Goal: Task Accomplishment & Management: Manage account settings

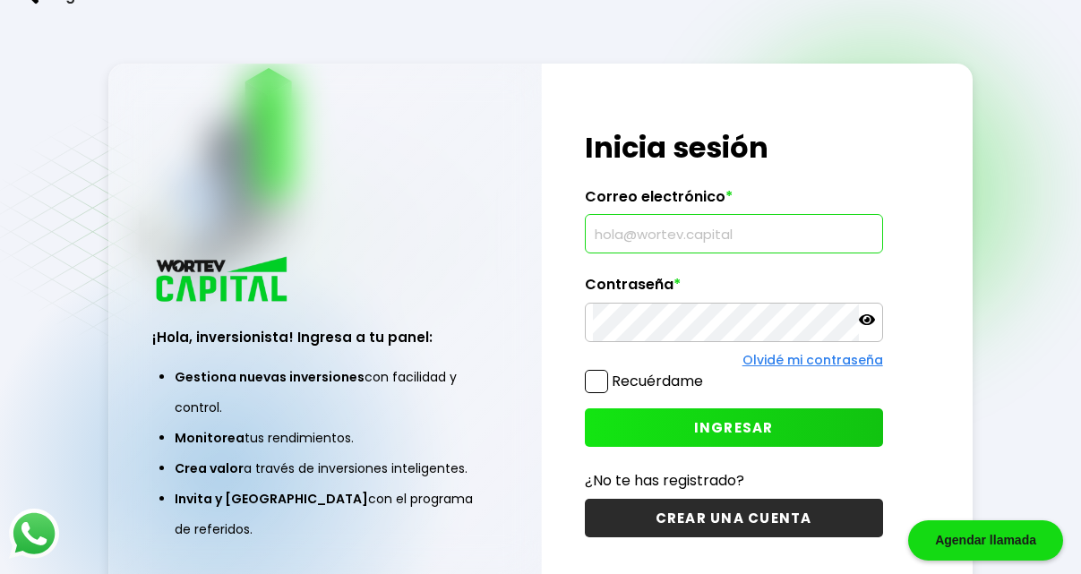
click at [640, 237] on input "text" at bounding box center [734, 234] width 282 height 38
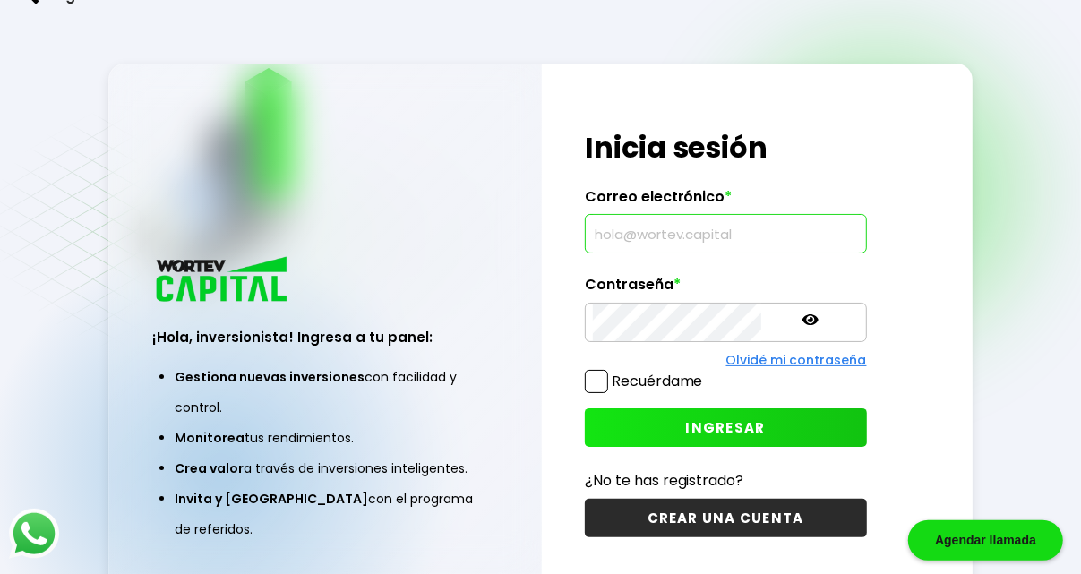
scroll to position [90, 0]
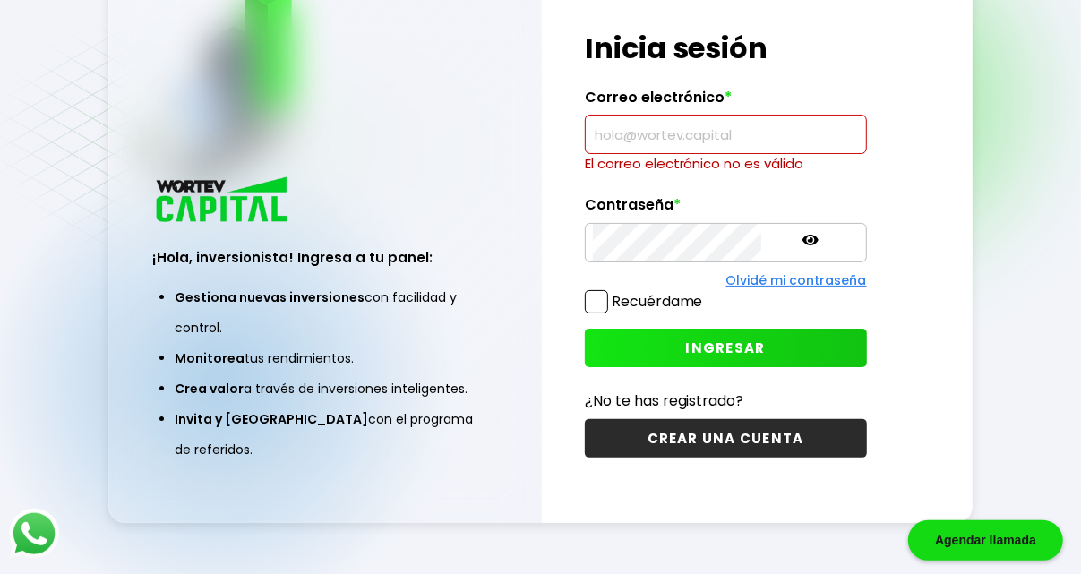
click at [608, 290] on label "Recuérdame" at bounding box center [644, 301] width 118 height 22
click at [707, 293] on input "Recuérdame" at bounding box center [707, 293] width 0 height 0
click at [655, 146] on input "text" at bounding box center [726, 135] width 266 height 38
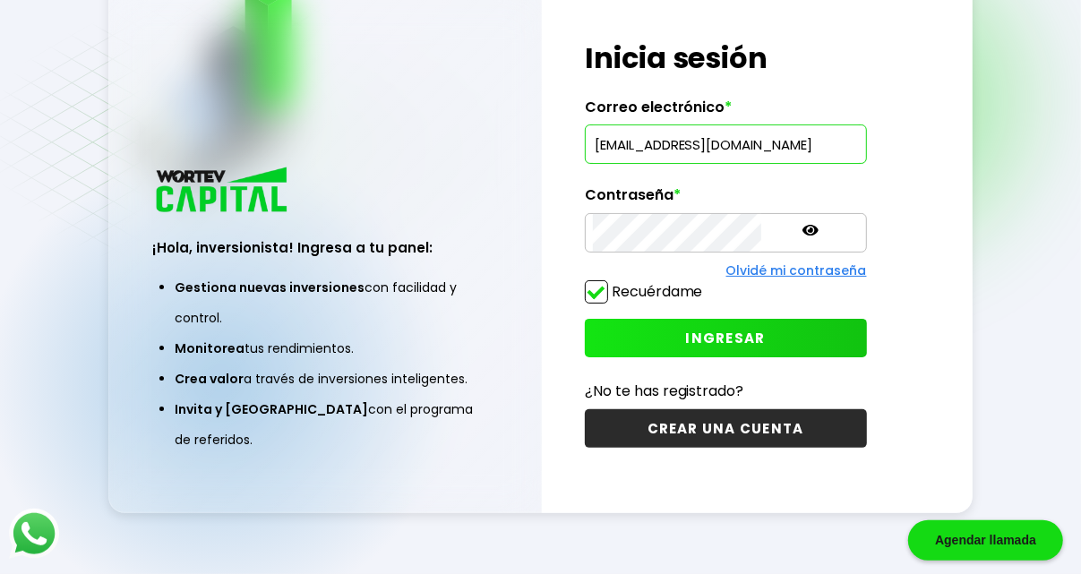
type input "[EMAIL_ADDRESS][DOMAIN_NAME]"
click at [692, 338] on span "INGRESAR" at bounding box center [726, 338] width 80 height 19
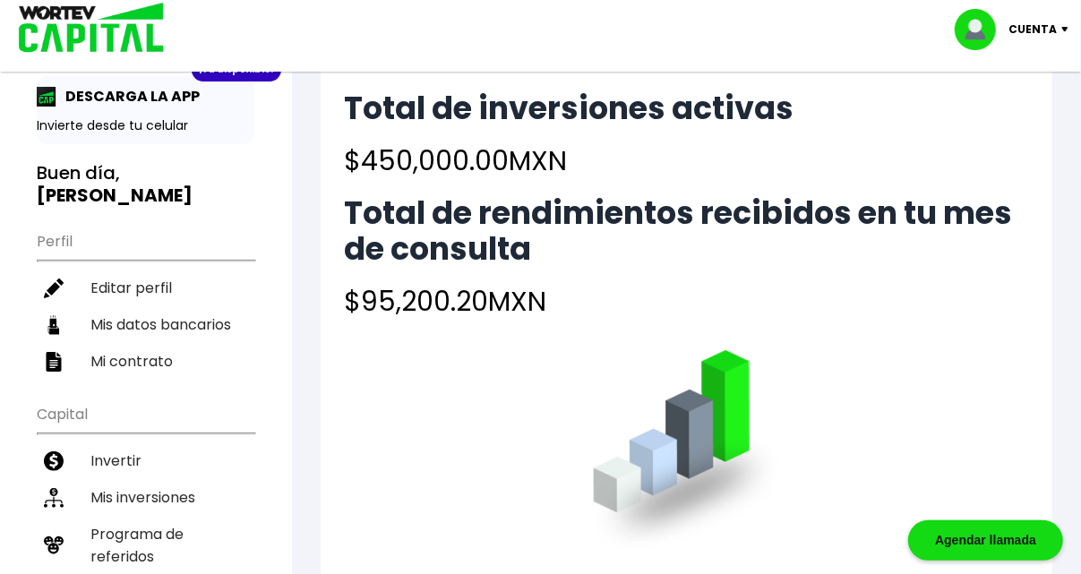
scroll to position [90, 0]
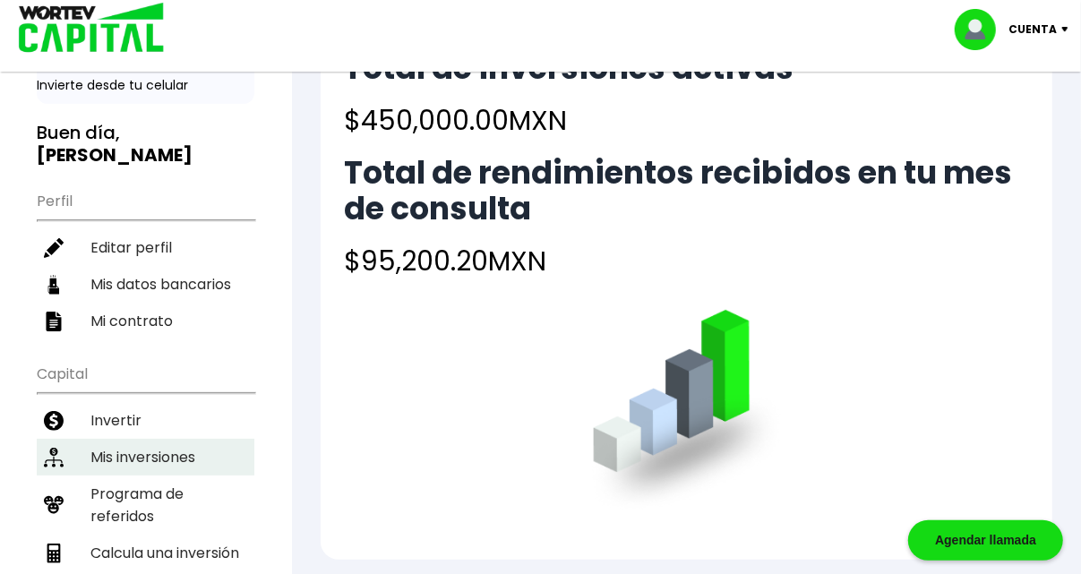
click at [138, 439] on li "Mis inversiones" at bounding box center [146, 457] width 218 height 37
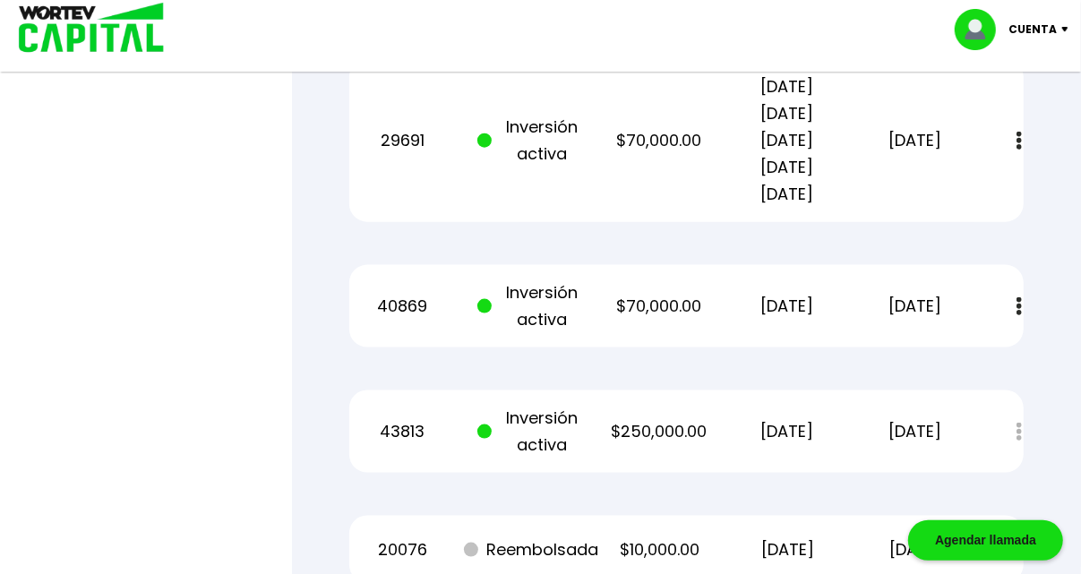
scroll to position [1430, 0]
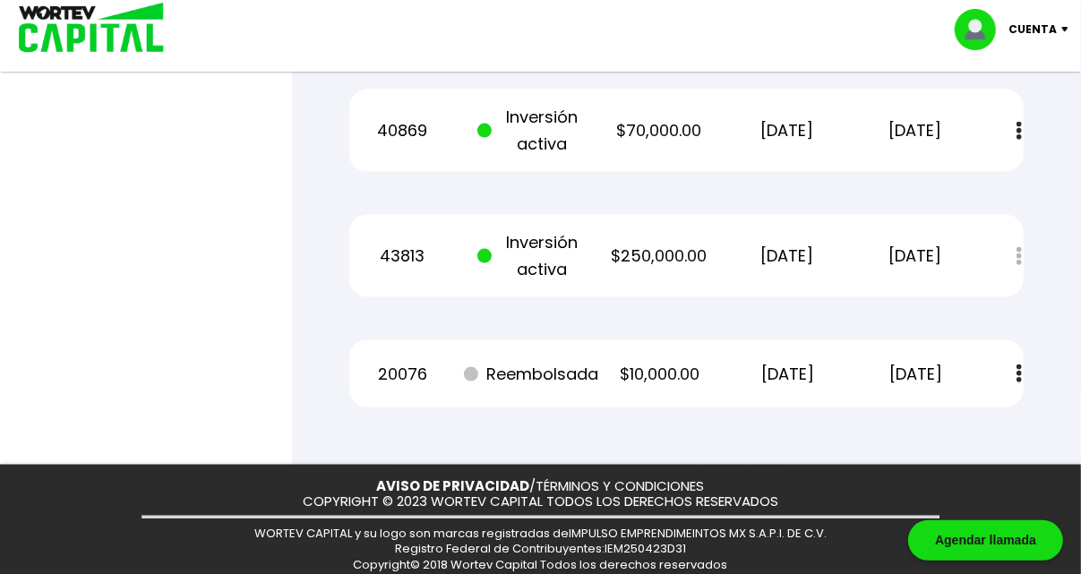
click at [664, 243] on p "$250,000.00" at bounding box center [659, 256] width 107 height 27
click at [1017, 237] on div "Estado de cuenta" at bounding box center [1007, 256] width 33 height 39
click at [1019, 237] on div "Estado de cuenta" at bounding box center [1007, 256] width 33 height 39
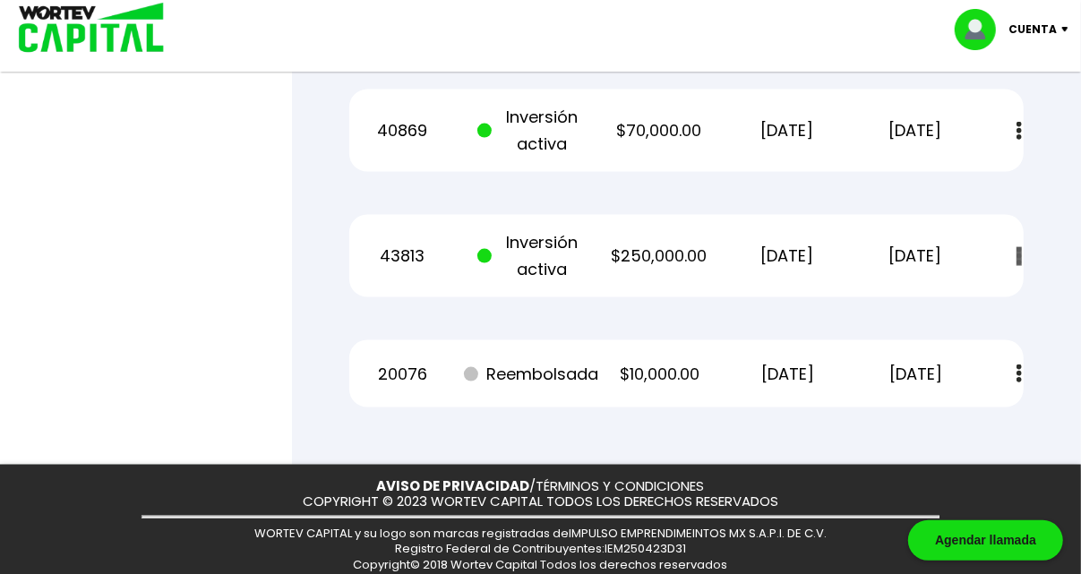
click at [1019, 237] on div "Estado de cuenta" at bounding box center [1007, 256] width 33 height 39
click at [1021, 237] on div "Estado de cuenta" at bounding box center [1007, 256] width 33 height 39
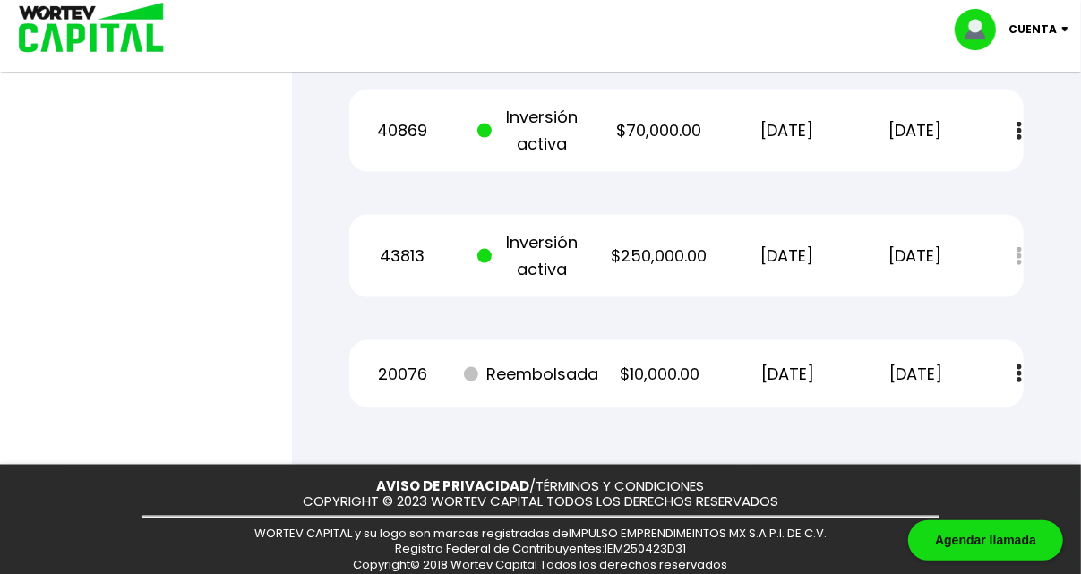
click at [1021, 237] on div "Estado de cuenta" at bounding box center [1007, 256] width 33 height 39
click at [1017, 237] on div "Estado de cuenta" at bounding box center [1007, 256] width 33 height 39
click at [1021, 245] on div "Estado de cuenta" at bounding box center [1007, 256] width 33 height 39
drag, startPoint x: 1021, startPoint y: 244, endPoint x: 1018, endPoint y: 227, distance: 17.4
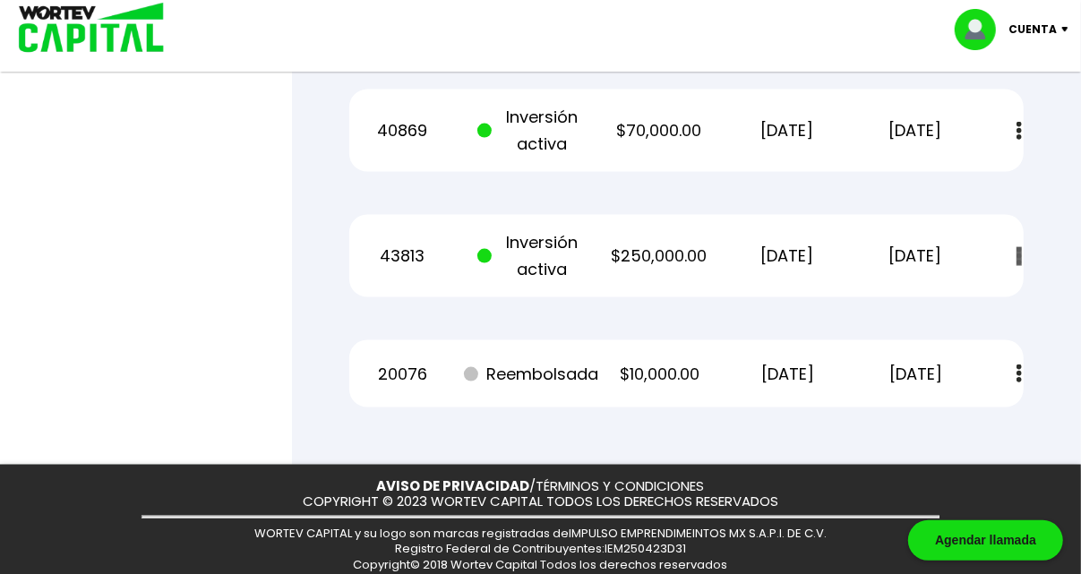
click at [1020, 241] on div "Estado de cuenta" at bounding box center [1007, 256] width 33 height 39
click at [1018, 237] on div "Estado de cuenta" at bounding box center [1007, 256] width 33 height 39
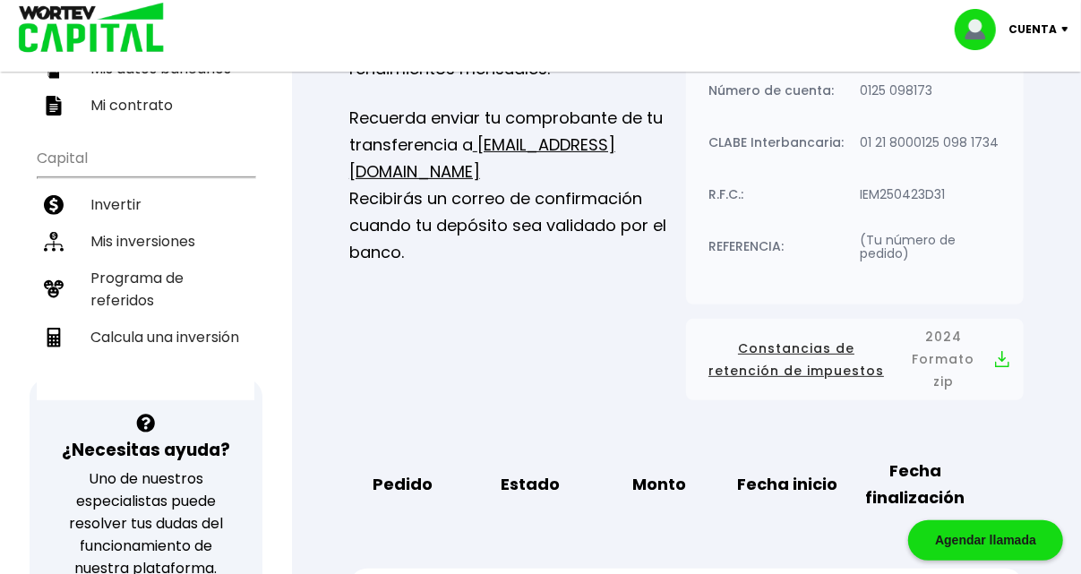
scroll to position [86, 0]
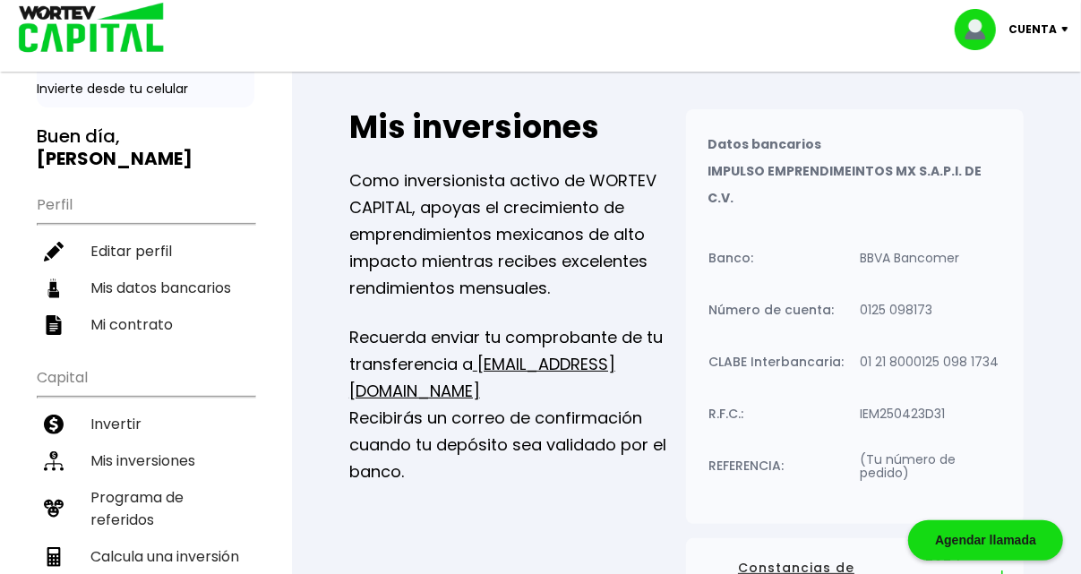
click at [1039, 28] on p "Cuenta" at bounding box center [1033, 29] width 48 height 27
click at [974, 34] on img at bounding box center [982, 29] width 54 height 41
click at [1022, 21] on p "Cuenta" at bounding box center [1033, 29] width 48 height 27
click at [998, 74] on link "Editar perfil" at bounding box center [1014, 82] width 70 height 19
select select "Hombre"
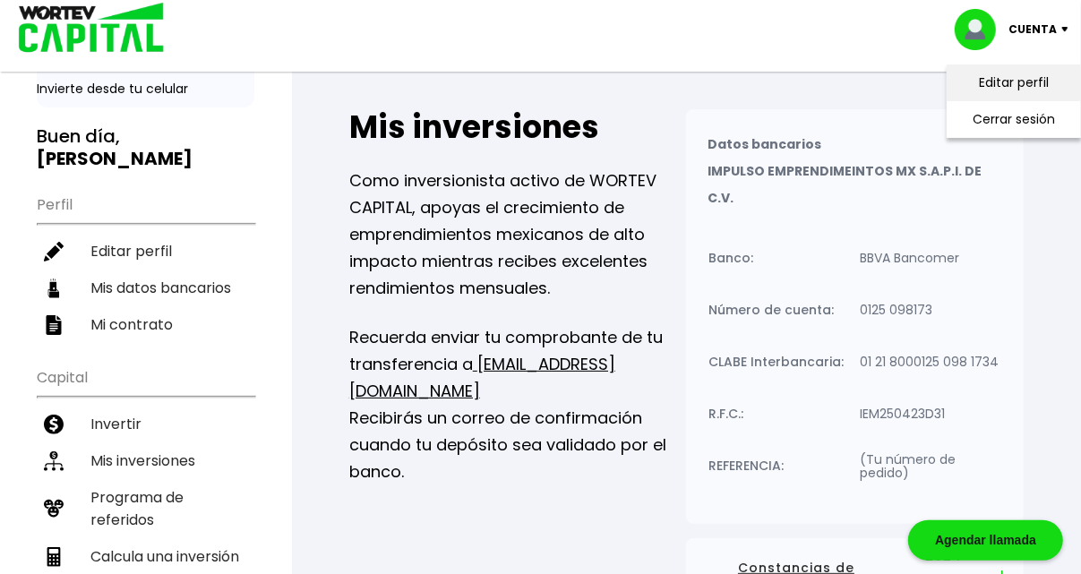
select select "CH"
select select "Santander"
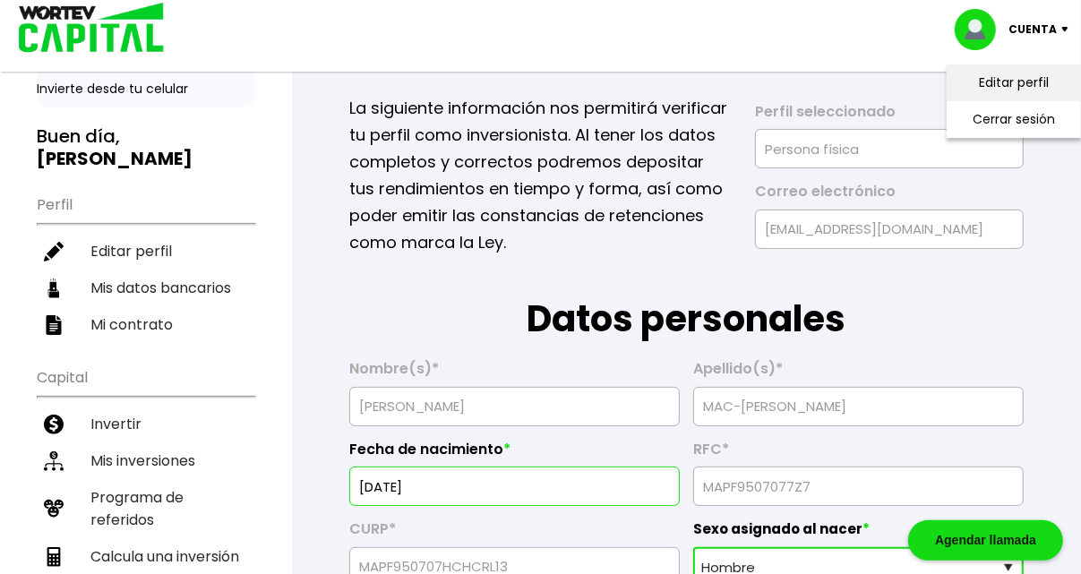
type input "[DATE]"
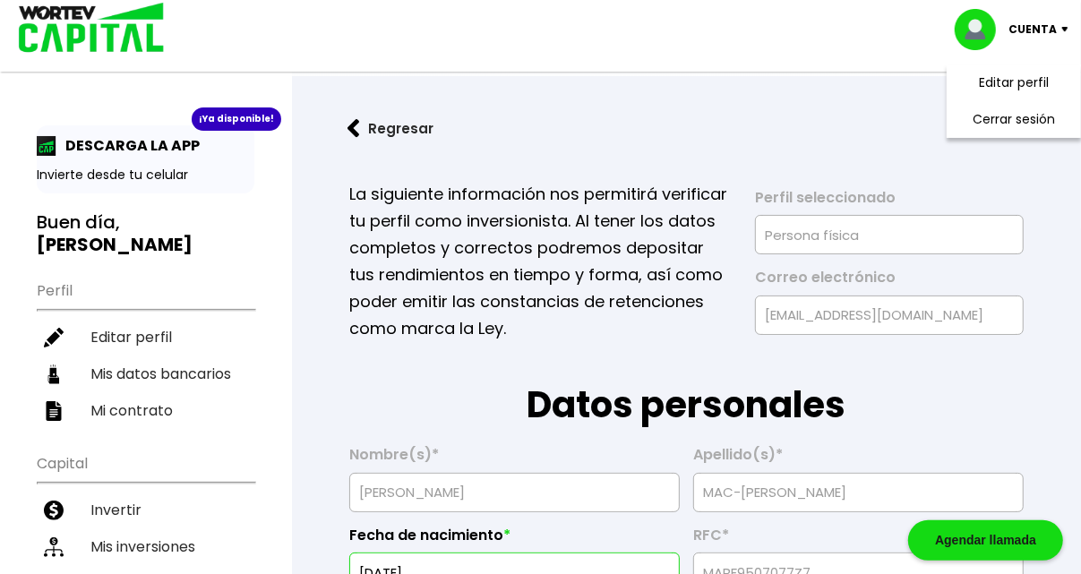
click at [219, 124] on div "¡Ya disponible!" at bounding box center [237, 119] width 90 height 23
click at [142, 166] on p "Invierte desde tu celular" at bounding box center [146, 175] width 218 height 19
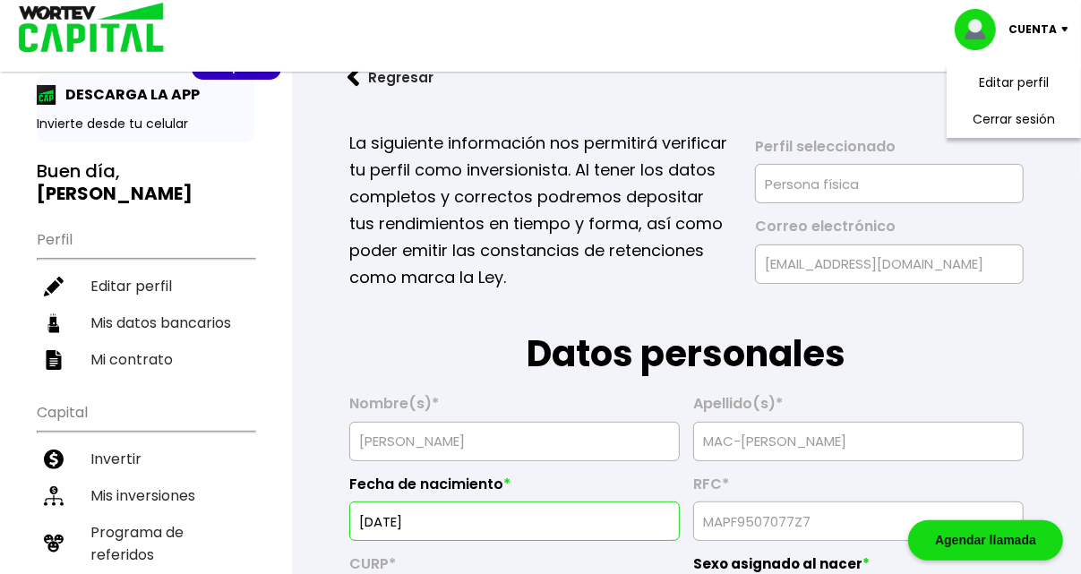
scroll to position [90, 0]
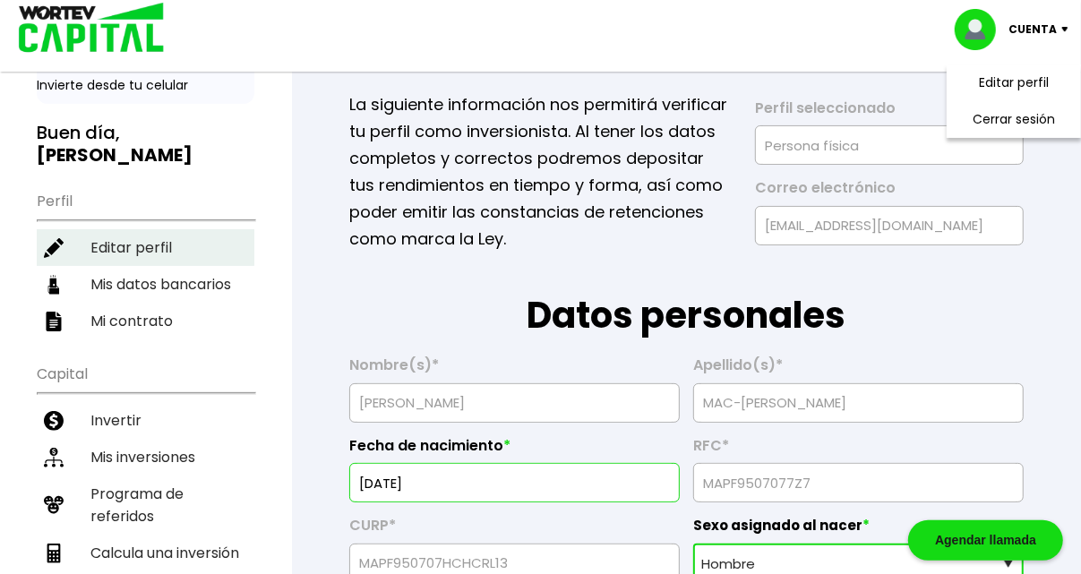
click at [145, 229] on li "Editar perfil" at bounding box center [146, 247] width 218 height 37
click at [75, 229] on li "Editar perfil" at bounding box center [146, 247] width 218 height 37
click at [48, 238] on img at bounding box center [54, 248] width 20 height 20
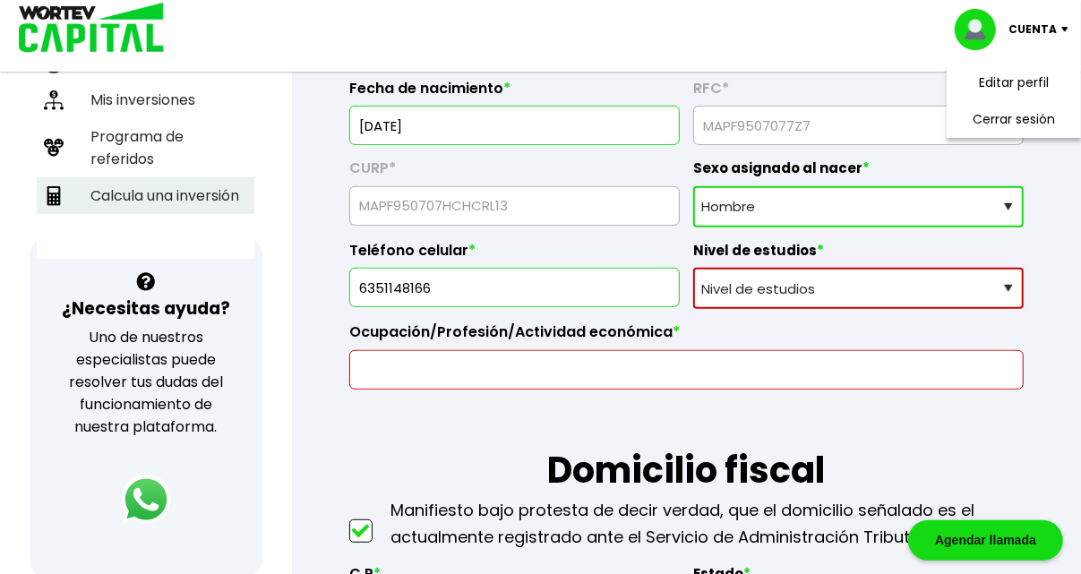
scroll to position [448, 0]
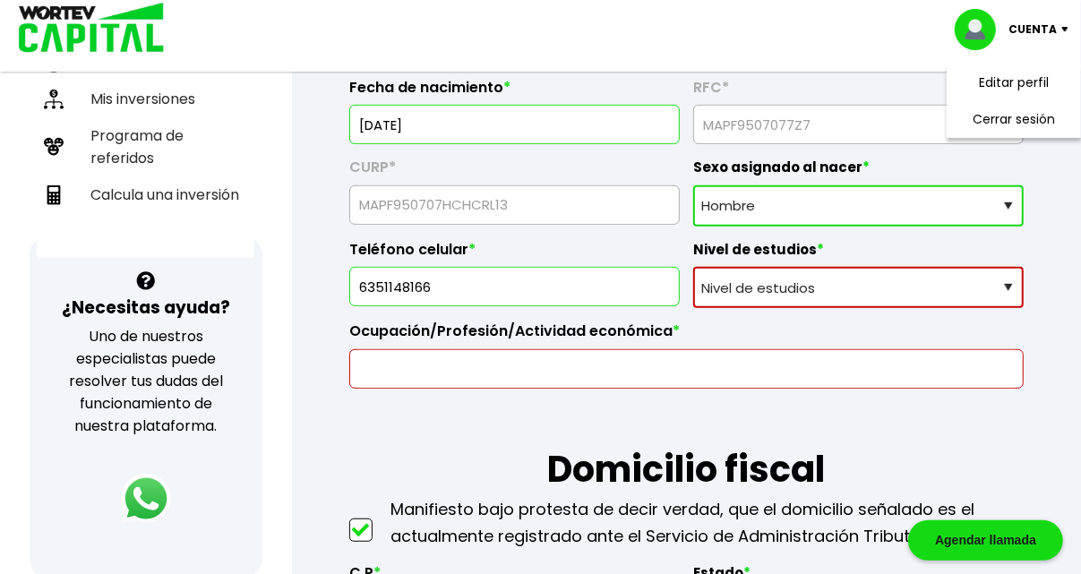
click at [550, 288] on input "6351148166" at bounding box center [514, 287] width 314 height 38
click at [549, 288] on input "6351148166" at bounding box center [514, 287] width 314 height 38
click at [549, 287] on input "6351148166" at bounding box center [514, 287] width 314 height 38
click at [764, 308] on div "Ocupación/Profesión/Actividad económica *" at bounding box center [686, 348] width 675 height 81
click at [802, 286] on select "Nivel de estudios Primaria Secundaria Bachillerato Licenciatura Posgrado" at bounding box center [858, 287] width 331 height 41
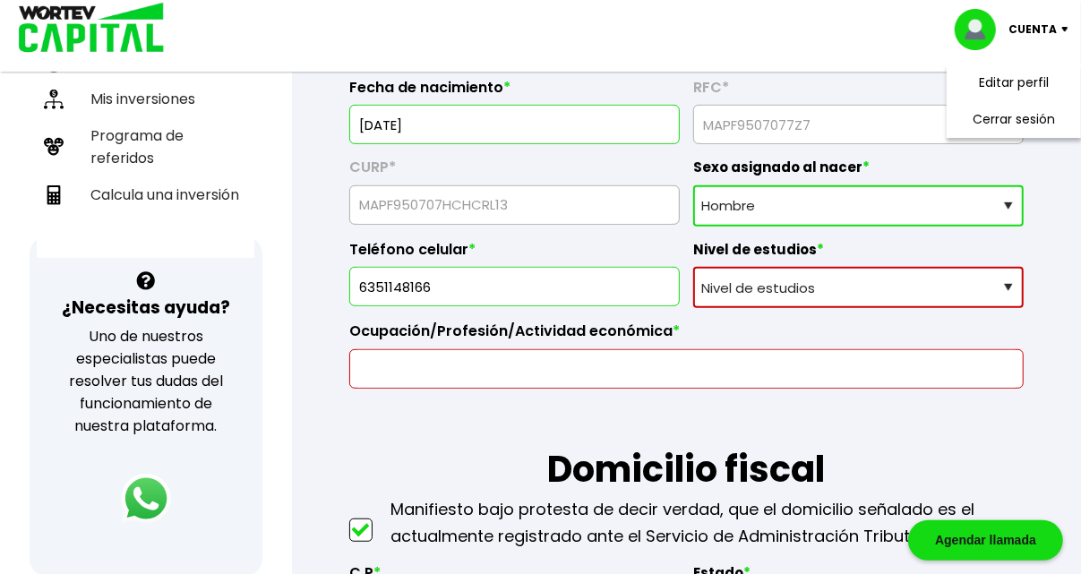
select select "Licenciatura"
click at [693, 267] on select "Nivel de estudios Primaria Secundaria Bachillerato Licenciatura Posgrado" at bounding box center [858, 287] width 331 height 41
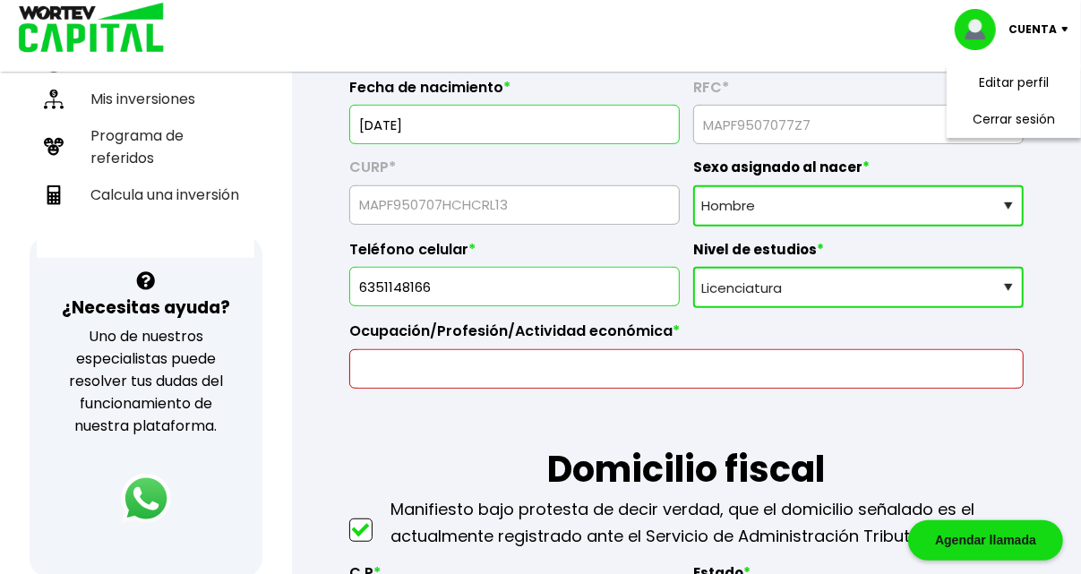
click at [720, 367] on input "text" at bounding box center [686, 369] width 659 height 38
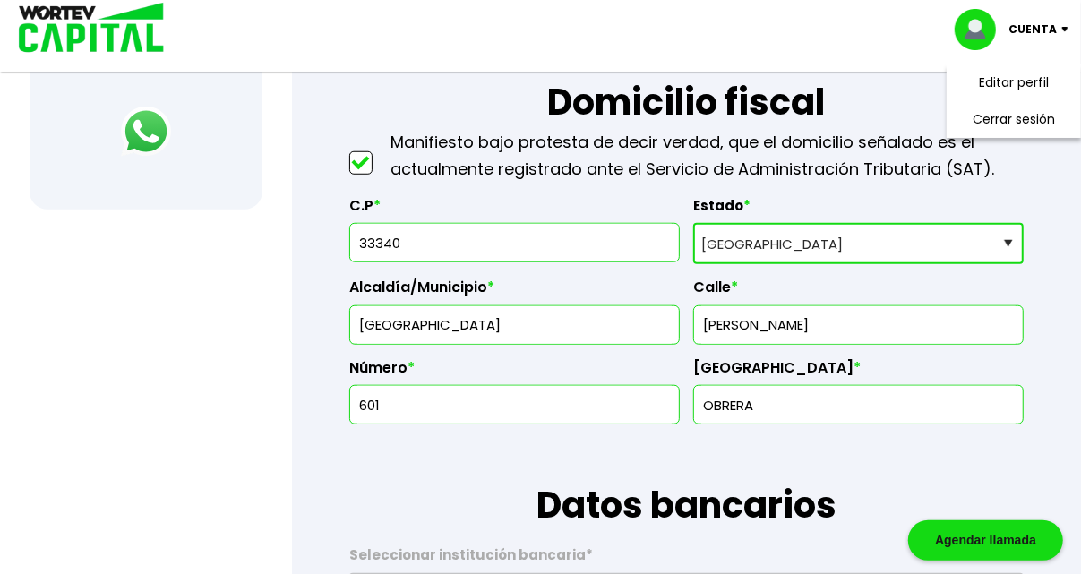
scroll to position [806, 0]
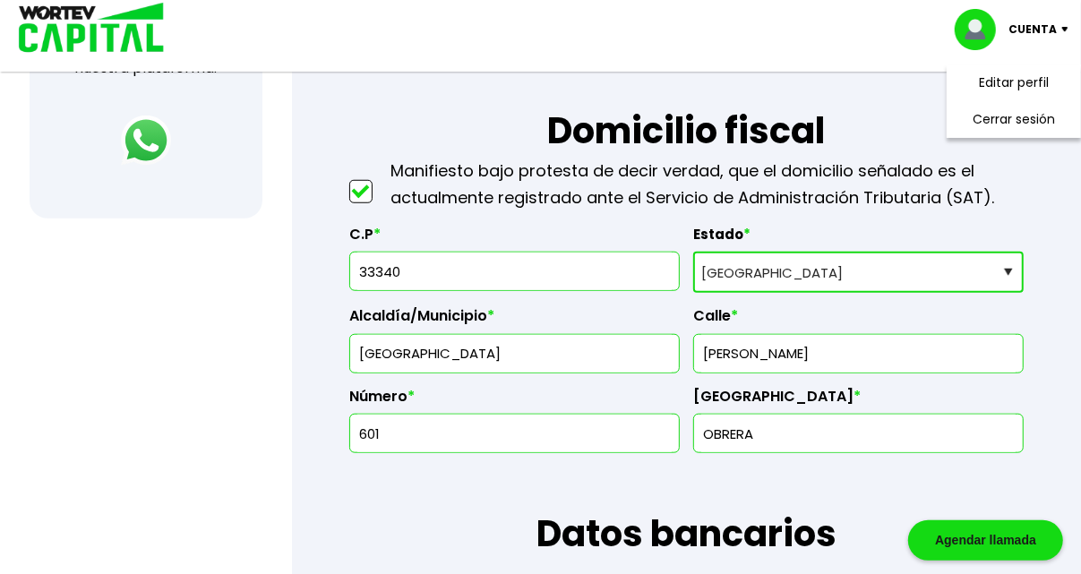
click at [756, 256] on select "Selecciona tu estado [GEOGRAPHIC_DATA] [GEOGRAPHIC_DATA][US_STATE] [GEOGRAPHIC_…" at bounding box center [858, 272] width 331 height 41
click at [810, 313] on label "Calle *" at bounding box center [858, 320] width 331 height 27
click at [522, 272] on input "33340" at bounding box center [514, 272] width 314 height 38
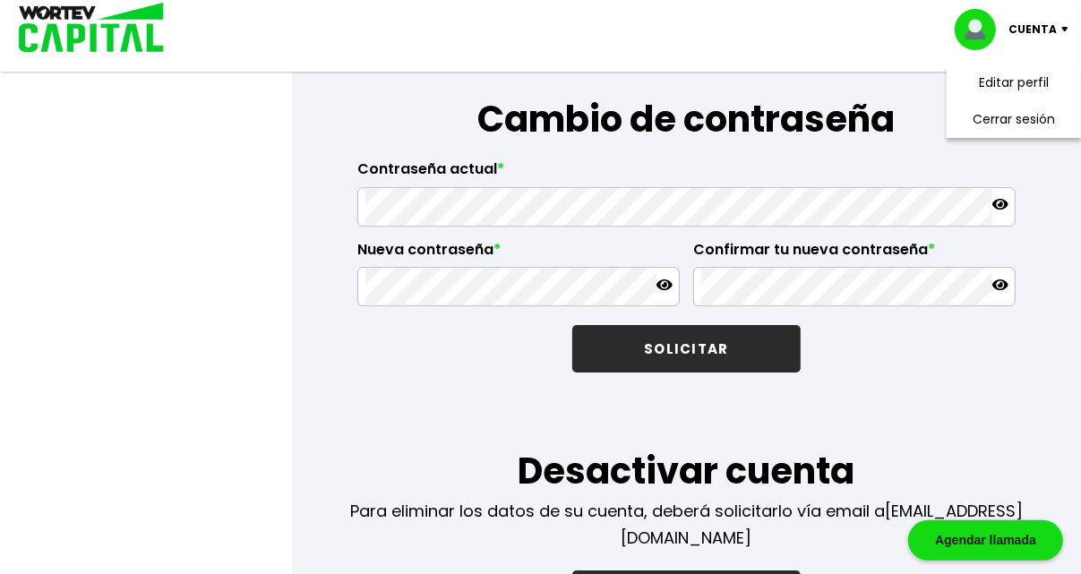
scroll to position [3293, 0]
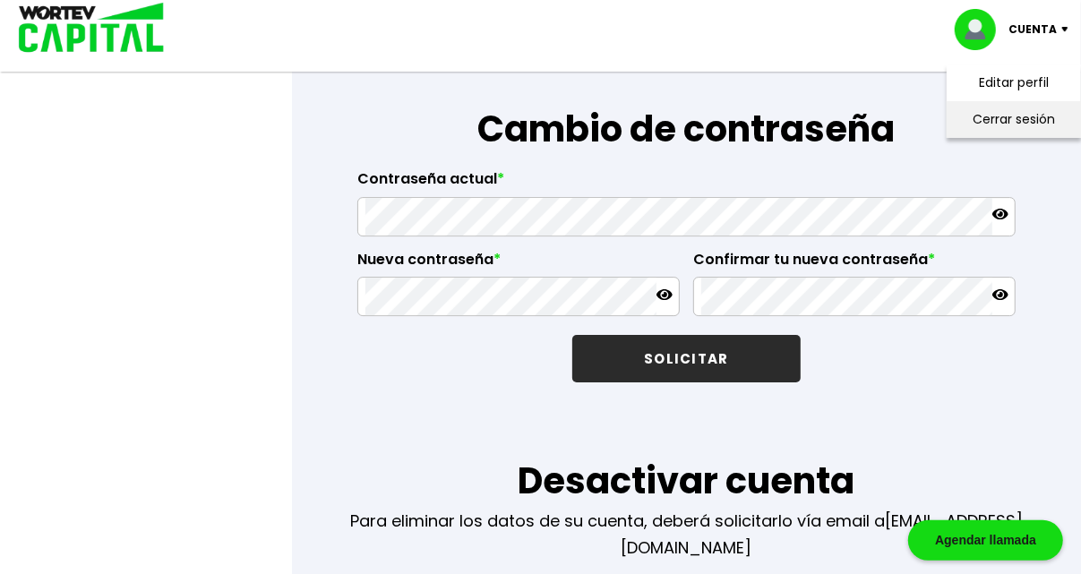
click at [1022, 120] on li "Cerrar sesión" at bounding box center [1014, 119] width 143 height 37
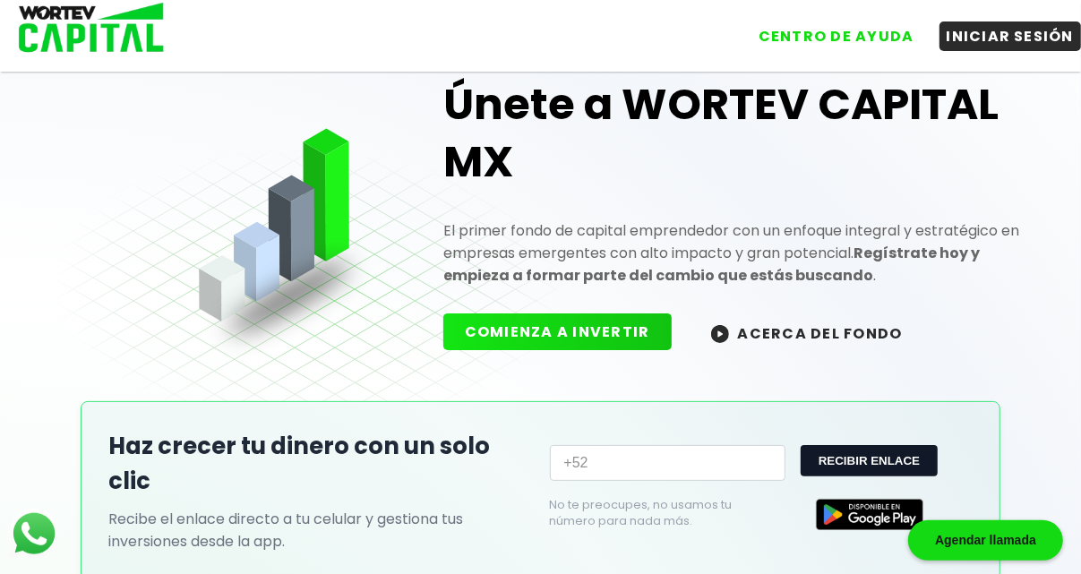
scroll to position [16, 0]
